Goal: Task Accomplishment & Management: Use online tool/utility

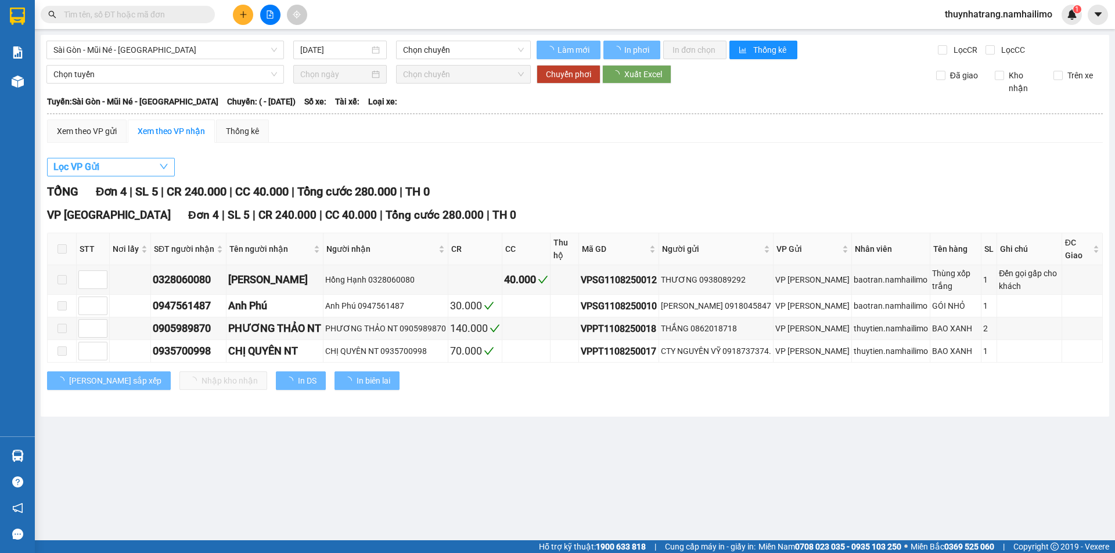
type input "[DATE]"
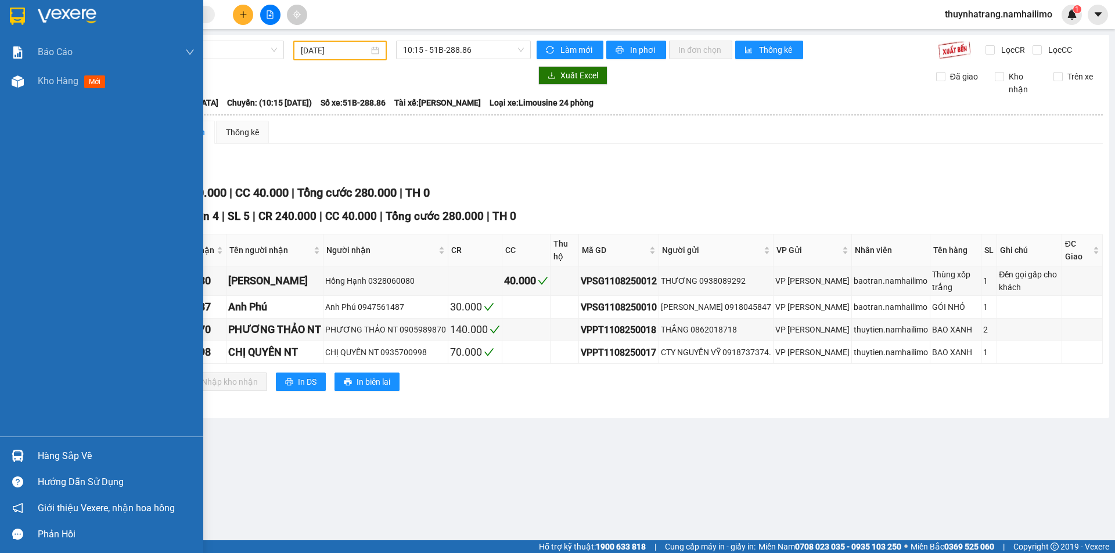
click at [58, 13] on img at bounding box center [67, 16] width 59 height 17
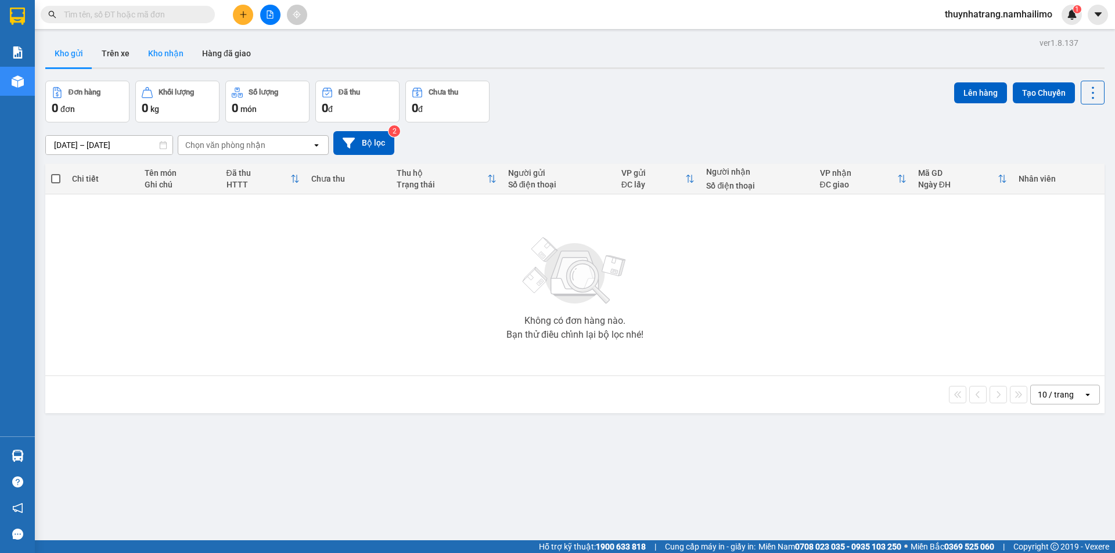
click at [159, 54] on button "Kho nhận" at bounding box center [166, 53] width 54 height 28
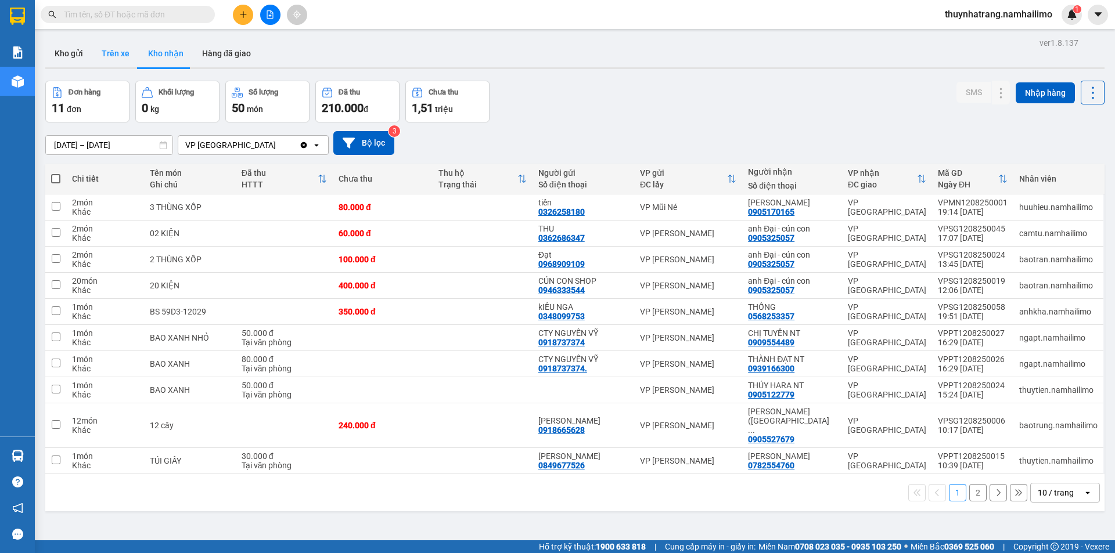
click at [118, 57] on button "Trên xe" at bounding box center [115, 53] width 46 height 28
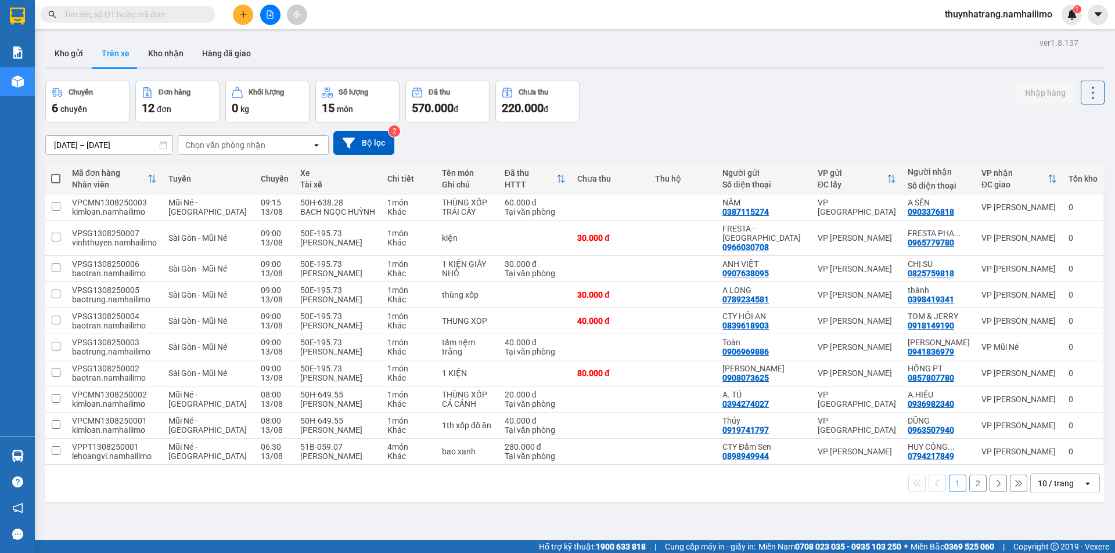
click at [276, 150] on div "Chọn văn phòng nhận" at bounding box center [245, 145] width 134 height 19
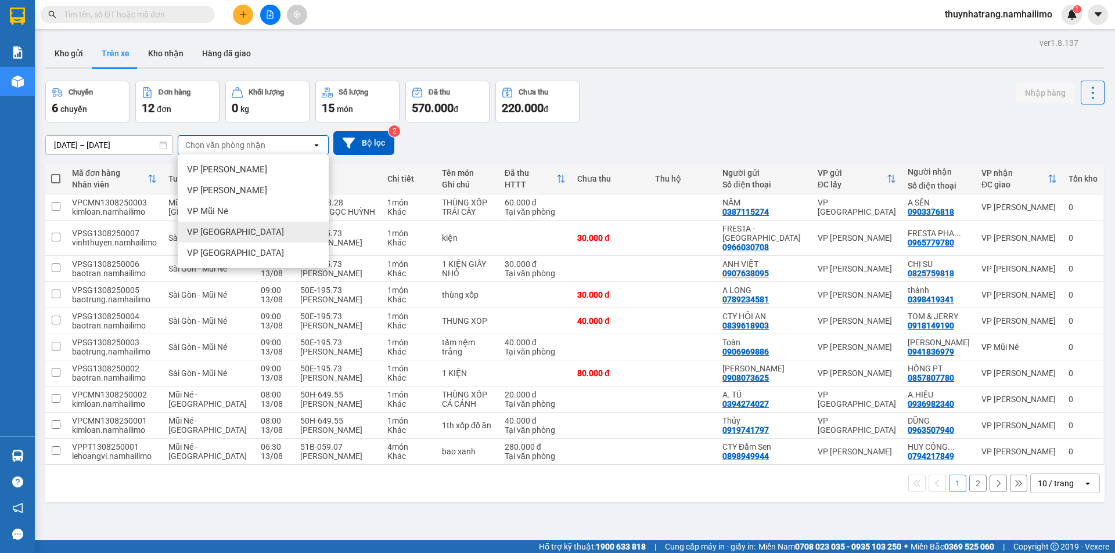
click at [253, 236] on div "VP [GEOGRAPHIC_DATA]" at bounding box center [253, 232] width 151 height 21
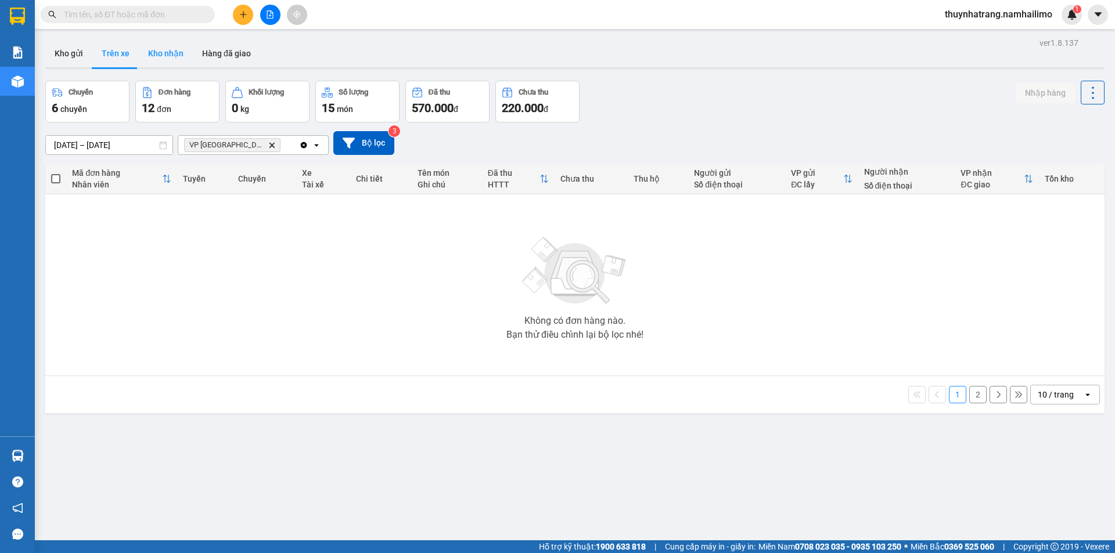
click at [163, 50] on button "Kho nhận" at bounding box center [166, 53] width 54 height 28
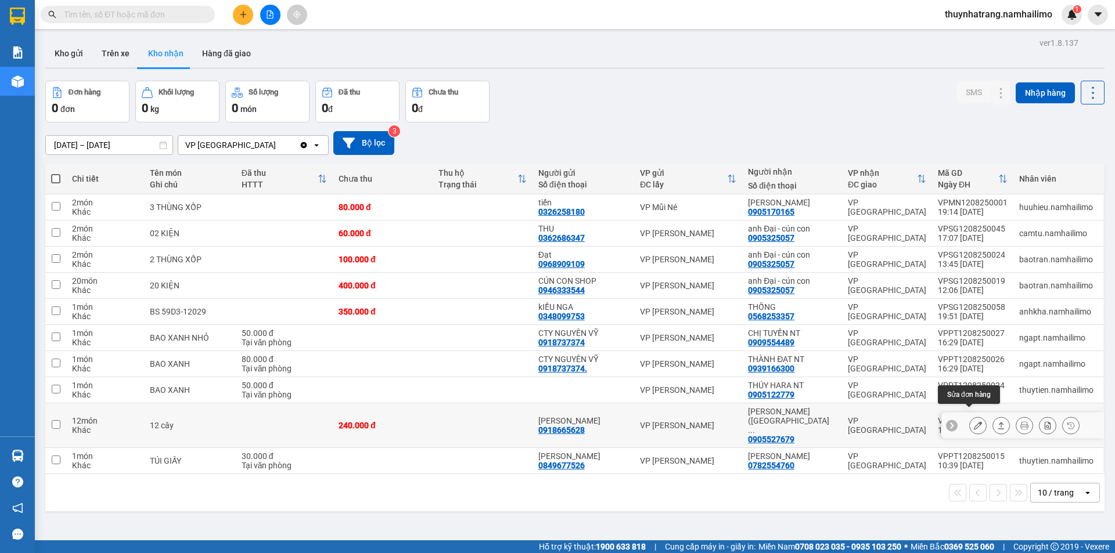
click at [974, 422] on icon at bounding box center [978, 426] width 8 height 8
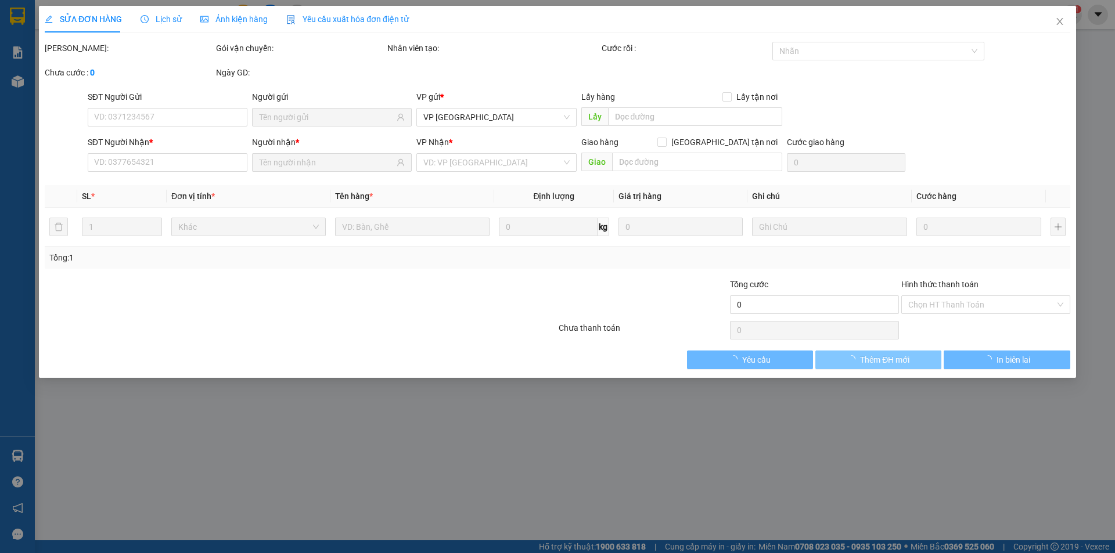
type input "0918665628"
type input "[PERSON_NAME]"
type input "0905527679"
type input "[PERSON_NAME] ([GEOGRAPHIC_DATA])"
type input "240.000"
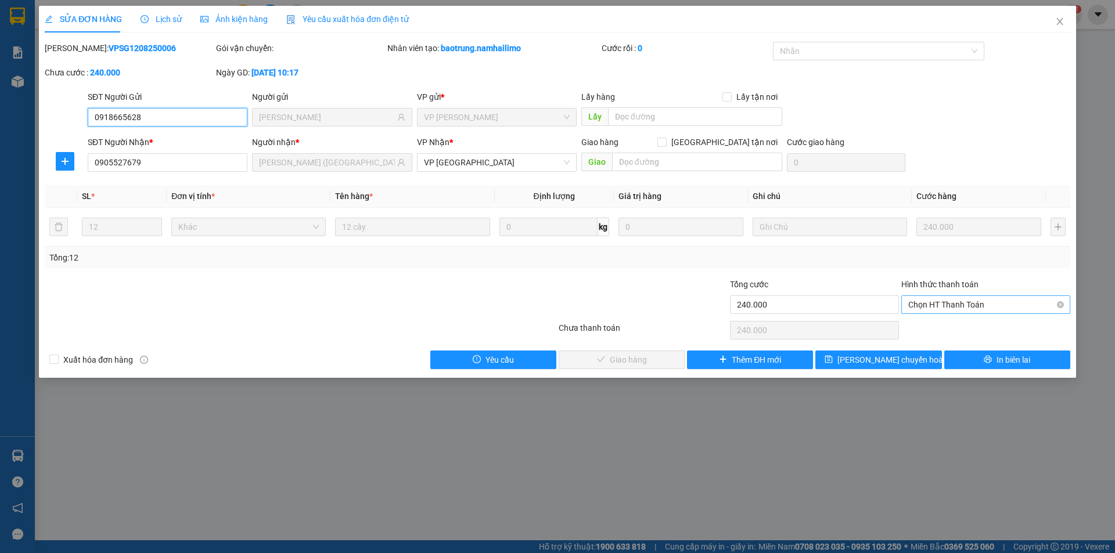
click at [938, 305] on span "Chọn HT Thanh Toán" at bounding box center [985, 304] width 155 height 17
click at [927, 330] on div "Tại văn phòng" at bounding box center [985, 328] width 155 height 13
type input "0"
click at [634, 360] on span "Giao hàng" at bounding box center [628, 360] width 37 height 13
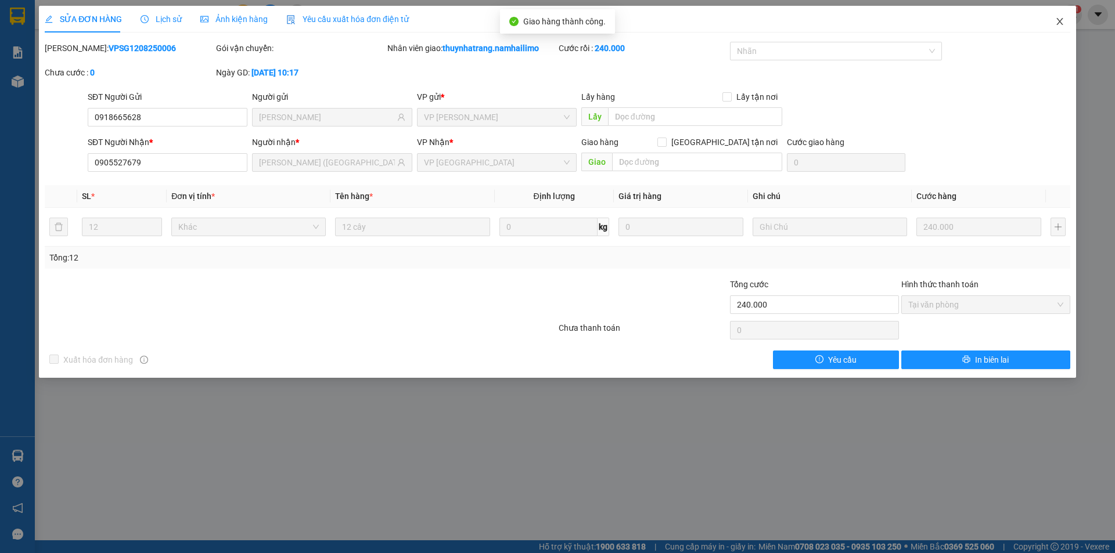
click at [1059, 20] on icon "close" at bounding box center [1059, 21] width 9 height 9
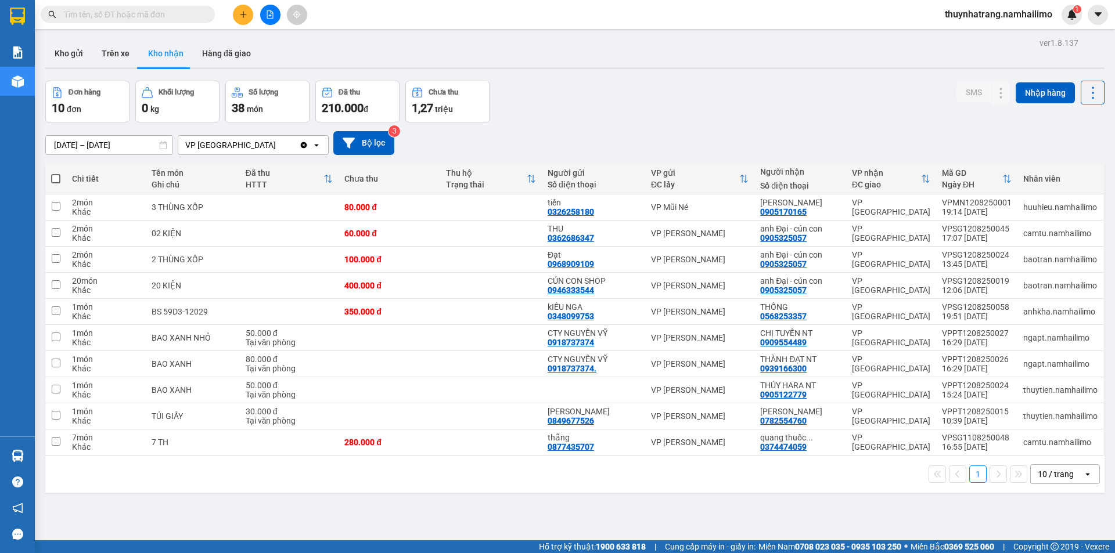
scroll to position [53, 0]
